Goal: Find contact information: Find contact information

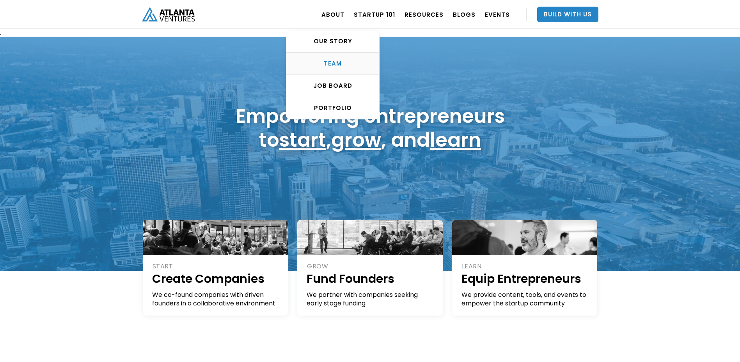
click at [342, 63] on div "TEAM" at bounding box center [332, 64] width 93 height 8
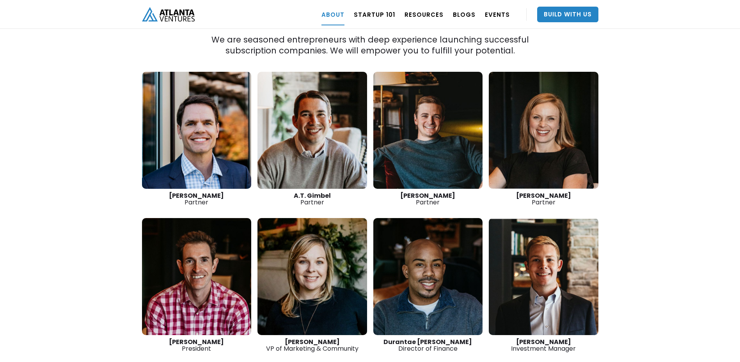
scroll to position [1087, 0]
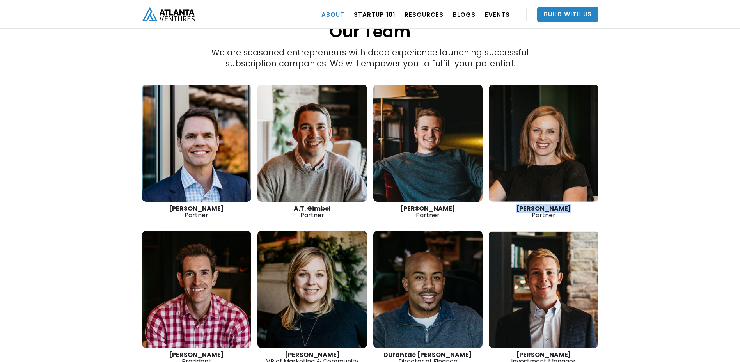
drag, startPoint x: 521, startPoint y: 183, endPoint x: 567, endPoint y: 185, distance: 45.7
click at [567, 204] on strong "Kathryn O'Day" at bounding box center [543, 208] width 55 height 9
drag, startPoint x: 567, startPoint y: 185, endPoint x: 562, endPoint y: 184, distance: 5.1
copy strong "Kathryn O'Day"
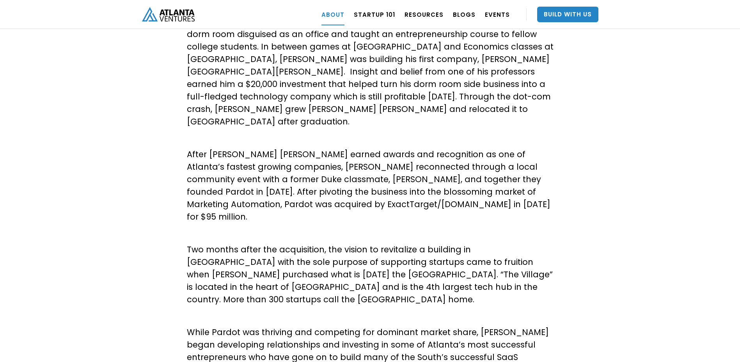
scroll to position [0, 0]
